Goal: Transaction & Acquisition: Book appointment/travel/reservation

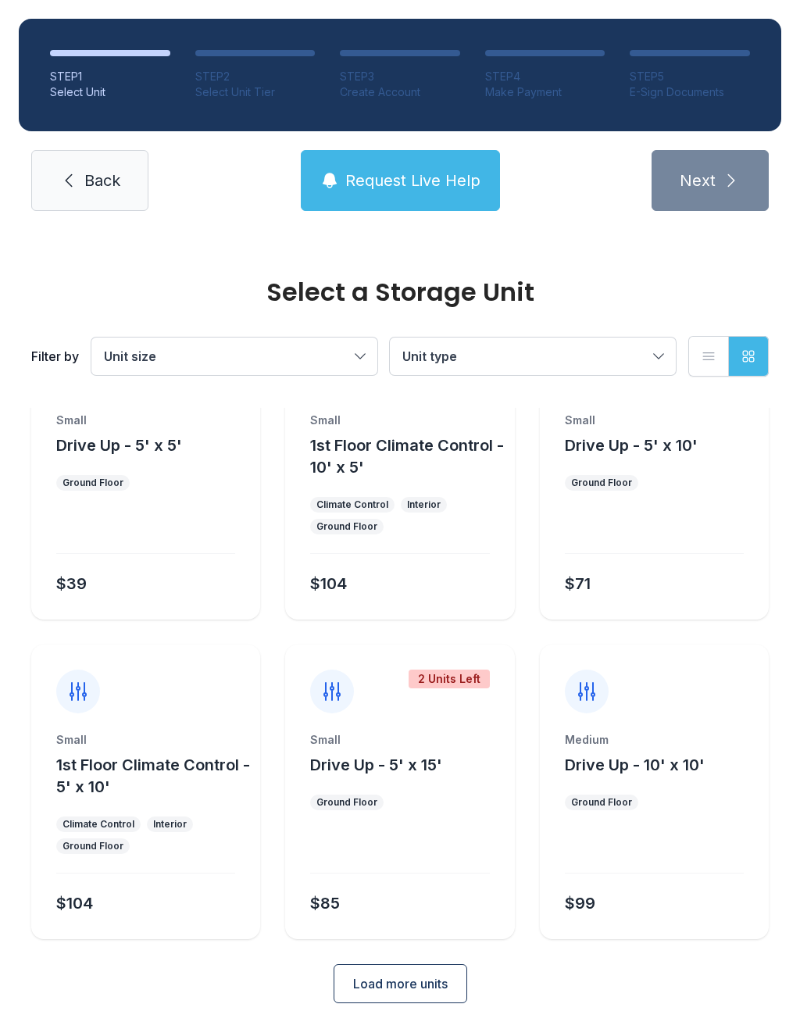
scroll to position [84, 0]
click at [400, 976] on span "Load more units" at bounding box center [400, 985] width 95 height 19
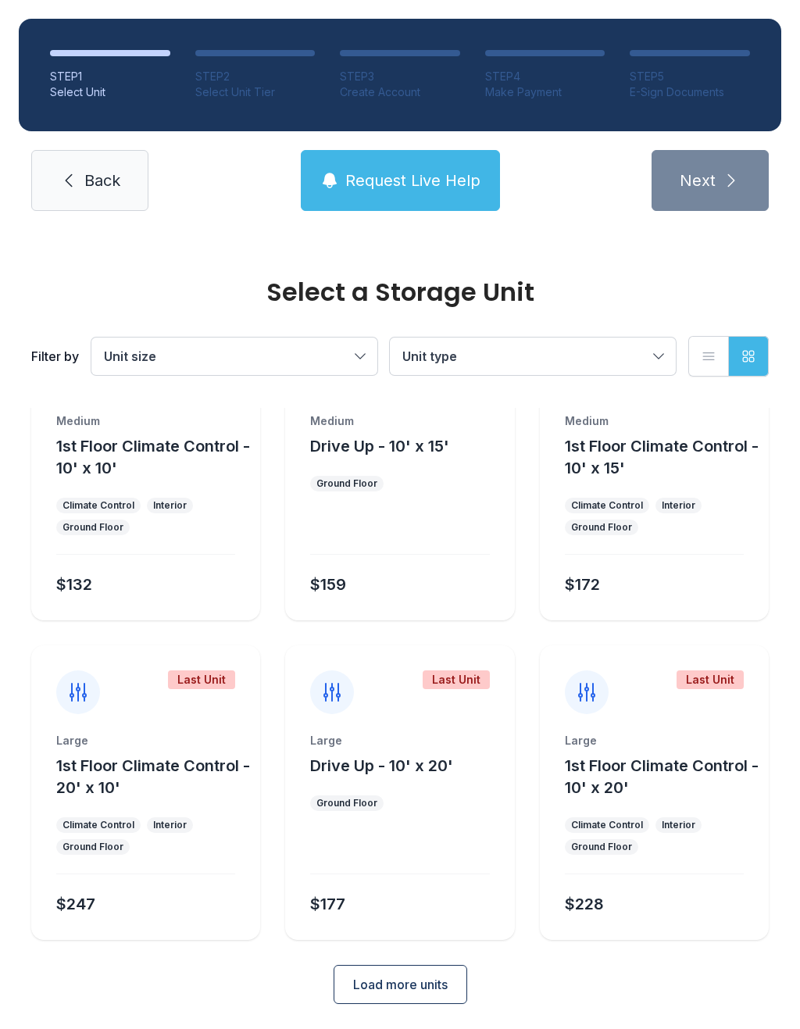
scroll to position [723, 0]
click at [415, 797] on ul "Ground Floor" at bounding box center [399, 804] width 179 height 16
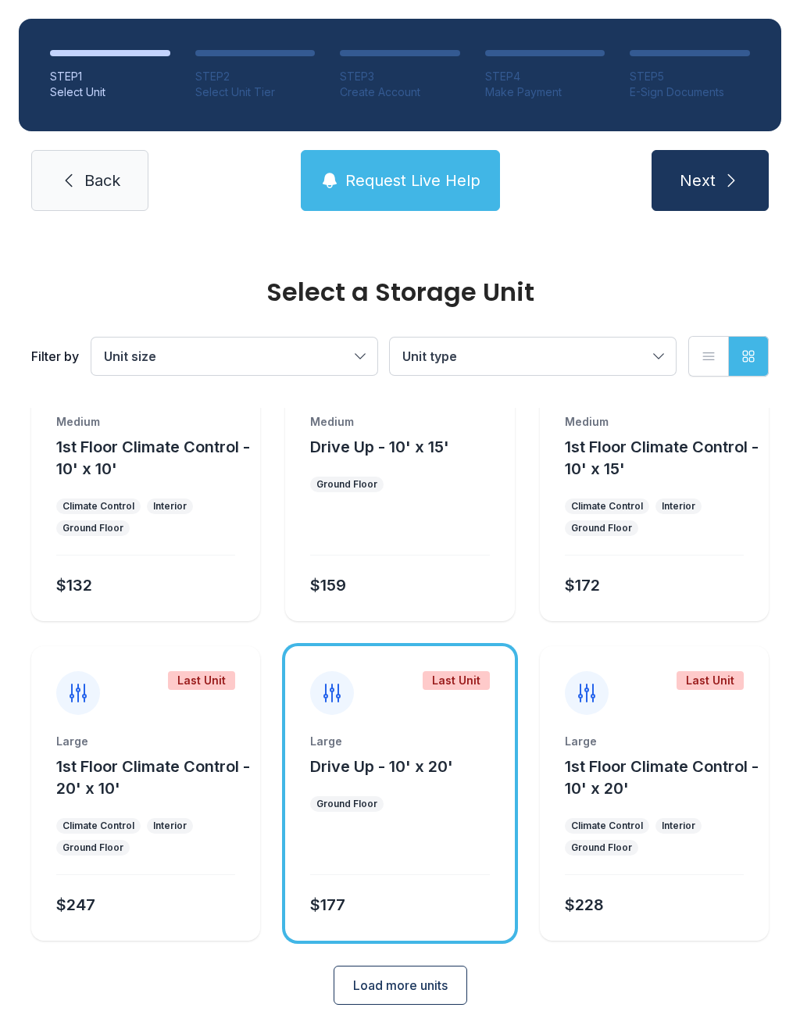
click at [416, 830] on div "Large Drive Up - 10' x 20' Ground Floor $177" at bounding box center [399, 836] width 229 height 207
click at [402, 743] on div "Large" at bounding box center [399, 741] width 179 height 16
click at [712, 182] on span "Next" at bounding box center [698, 181] width 36 height 22
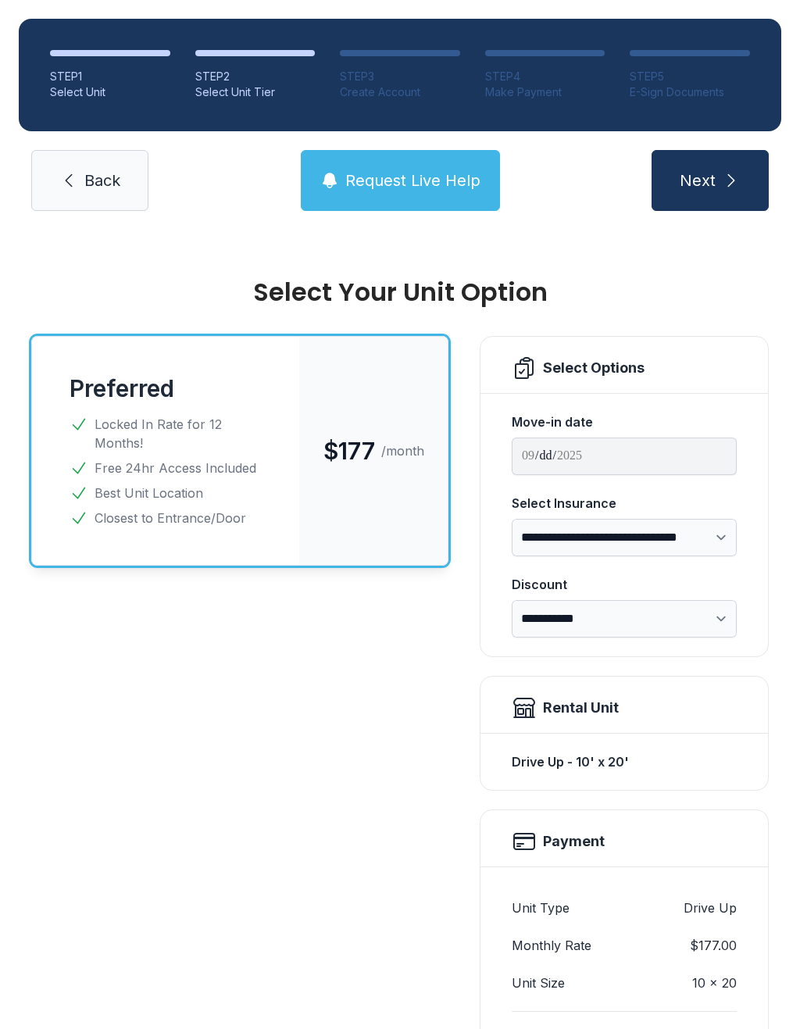
click at [272, 794] on div "Preferred $177 /month Locked In Rate for 12 Months! Free 24hr Access Included B…" at bounding box center [239, 776] width 417 height 880
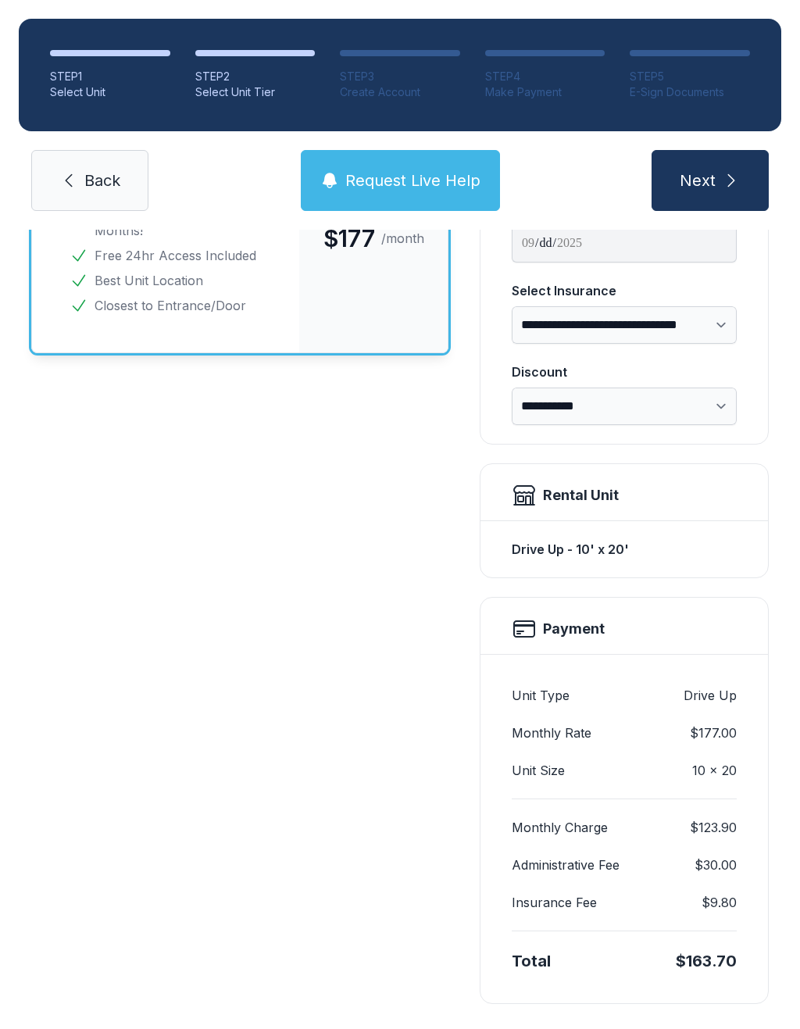
scroll to position [212, 0]
click at [112, 191] on link "Back" at bounding box center [89, 180] width 117 height 61
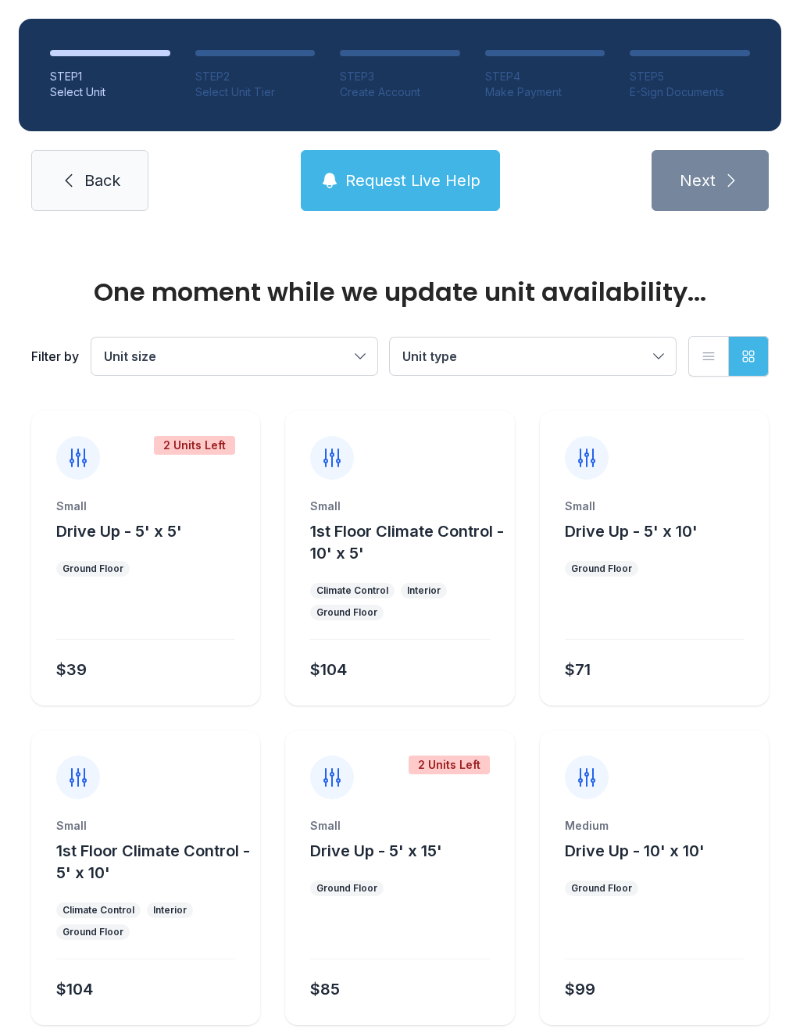
click at [91, 195] on link "Back" at bounding box center [89, 180] width 117 height 61
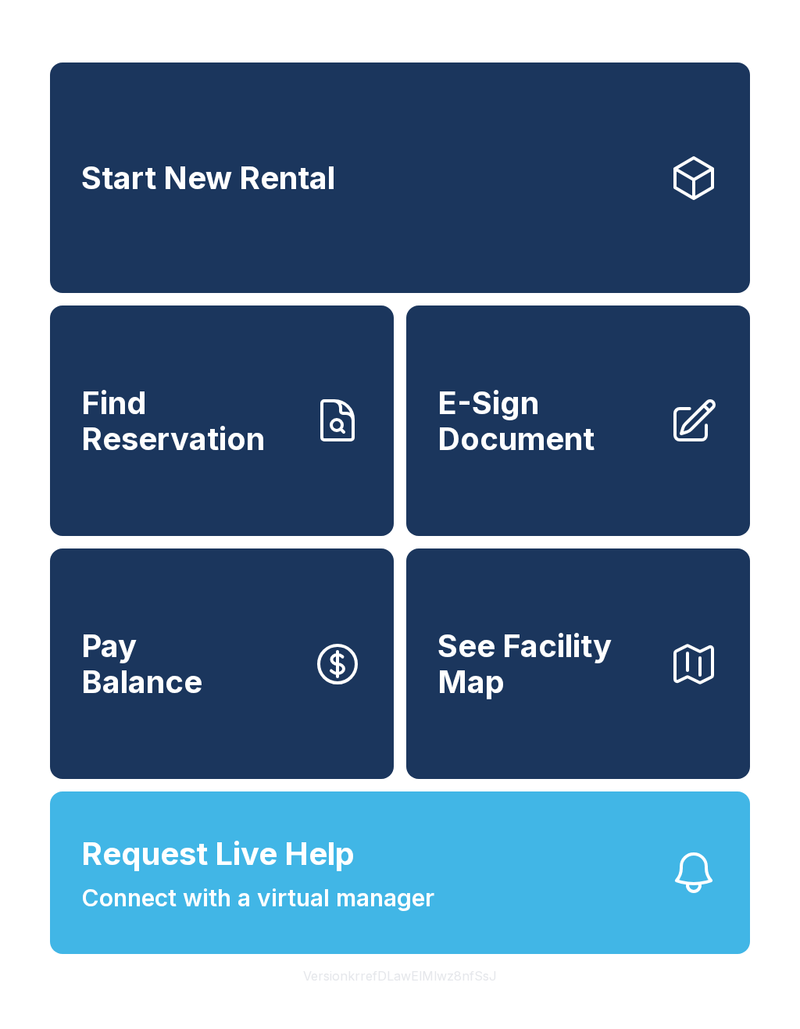
click at [547, 454] on span "E-Sign Document" at bounding box center [546, 420] width 219 height 71
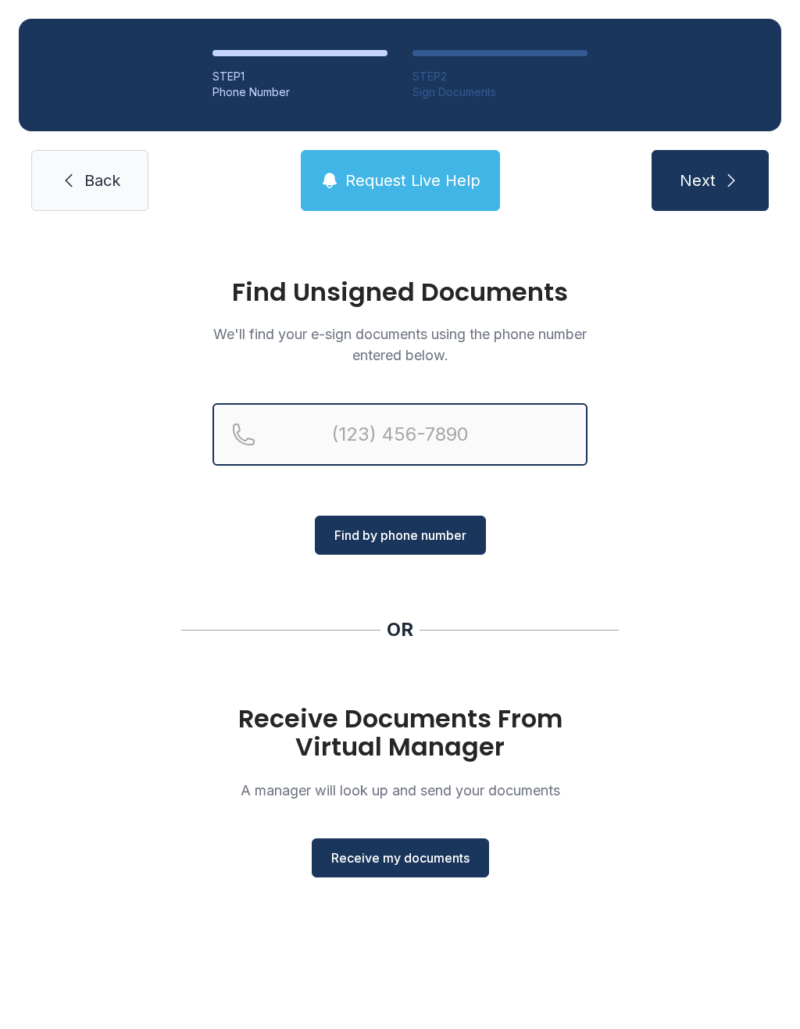
click at [390, 436] on input "Reservation phone number" at bounding box center [399, 434] width 375 height 62
type input "[PHONE_NUMBER]"
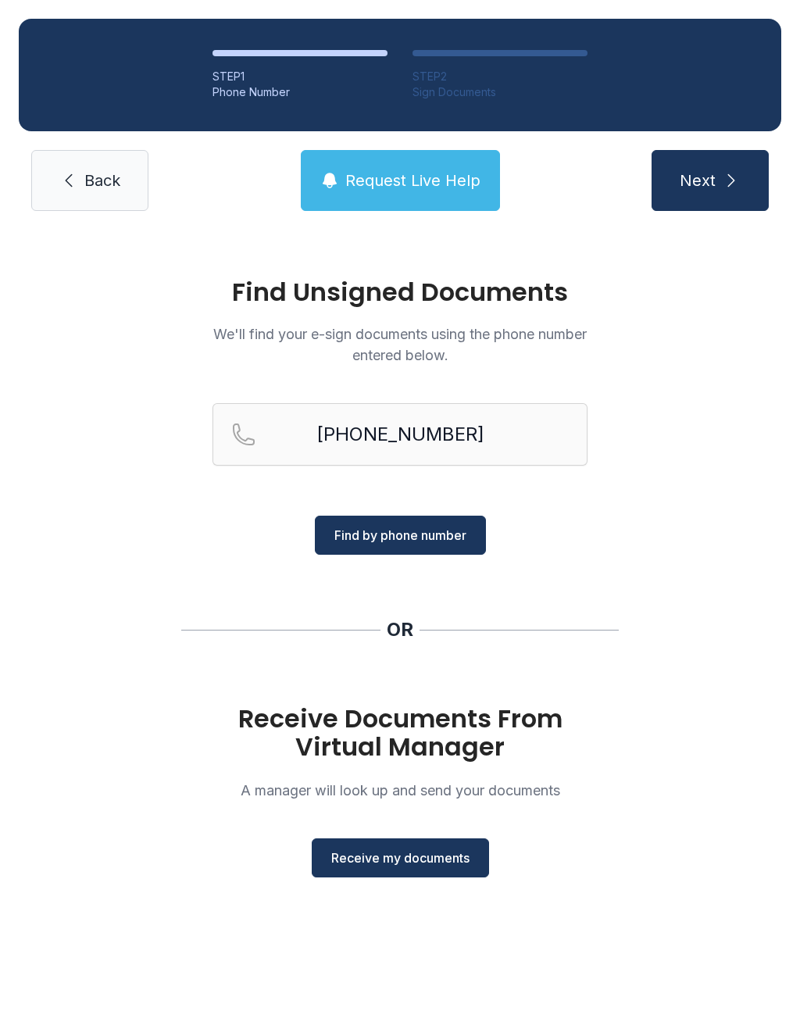
click at [417, 544] on span "Find by phone number" at bounding box center [400, 535] width 132 height 19
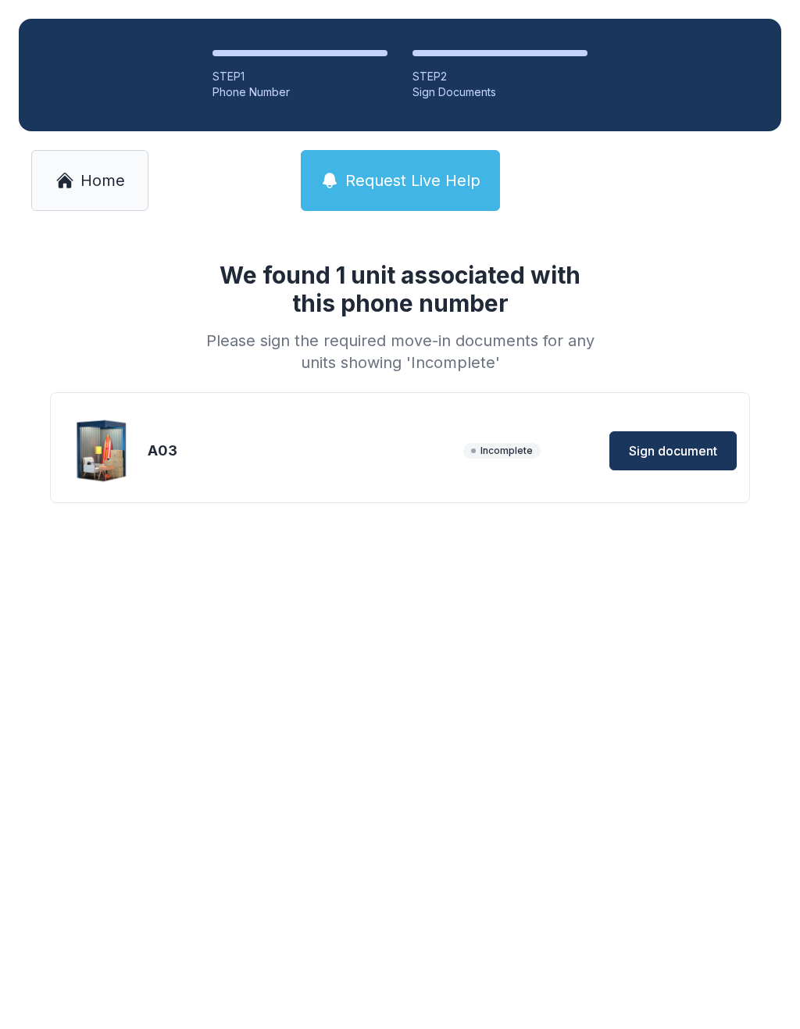
click at [662, 452] on span "Sign document" at bounding box center [673, 450] width 88 height 19
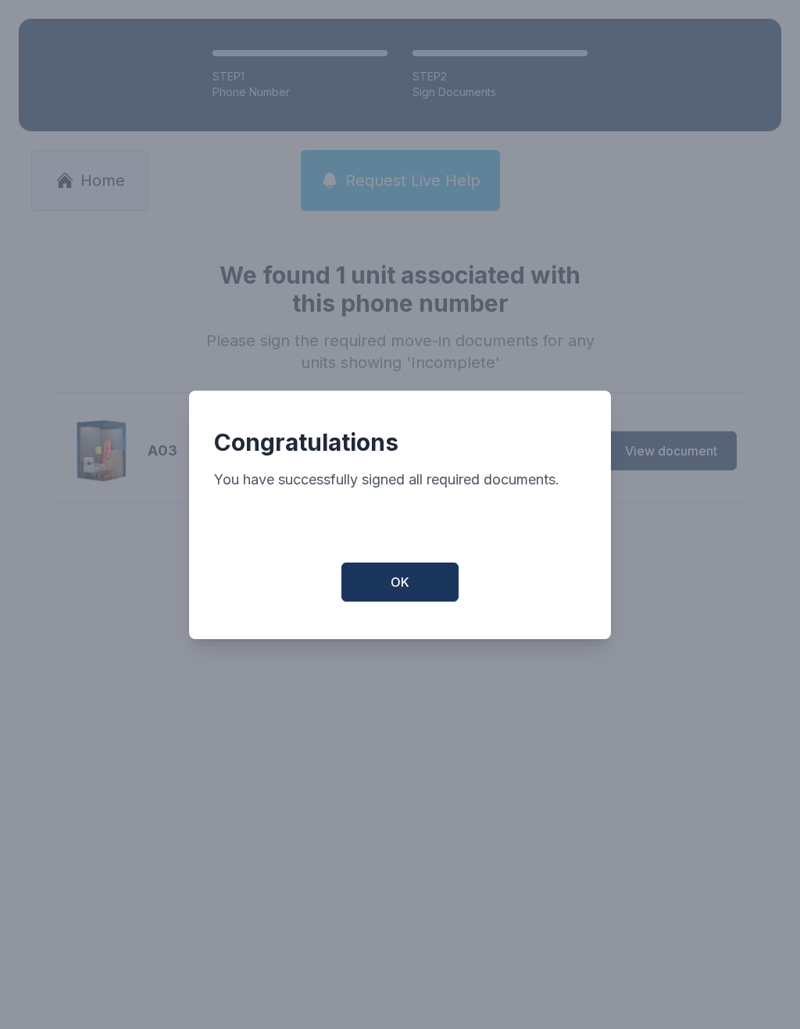
click at [405, 591] on span "OK" at bounding box center [400, 582] width 19 height 19
